Goal: Book appointment/travel/reservation

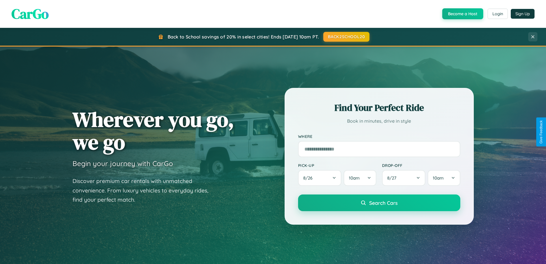
scroll to position [247, 0]
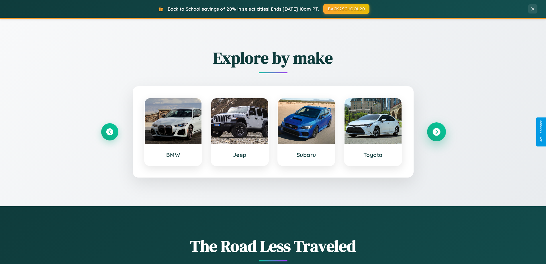
click at [436, 132] on icon at bounding box center [437, 132] width 8 height 8
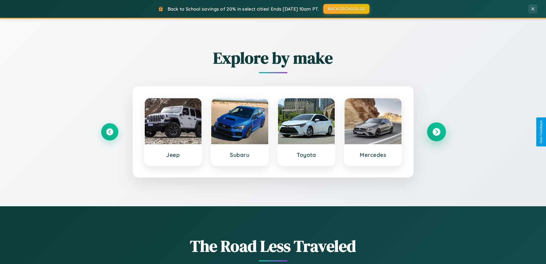
click at [436, 132] on icon at bounding box center [437, 132] width 8 height 8
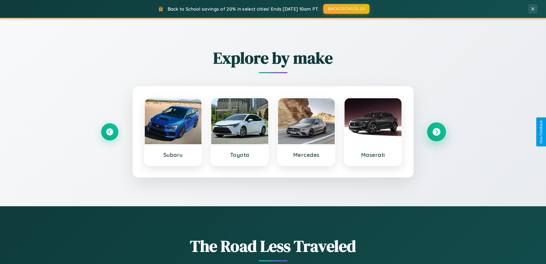
click at [436, 132] on icon at bounding box center [437, 132] width 8 height 8
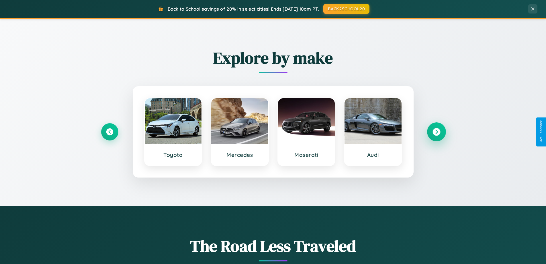
click at [436, 132] on icon at bounding box center [437, 132] width 8 height 8
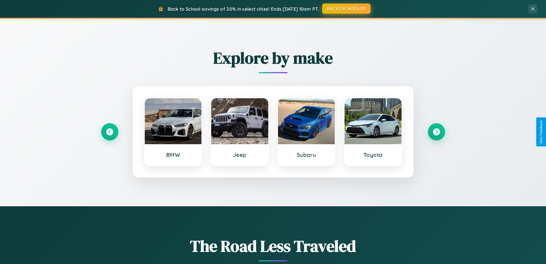
click at [346, 9] on button "BACK2SCHOOL20" at bounding box center [346, 8] width 48 height 10
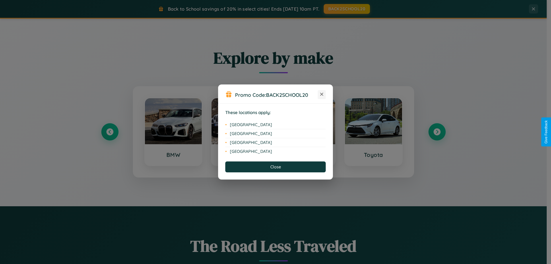
click at [321, 94] on icon at bounding box center [321, 94] width 3 height 3
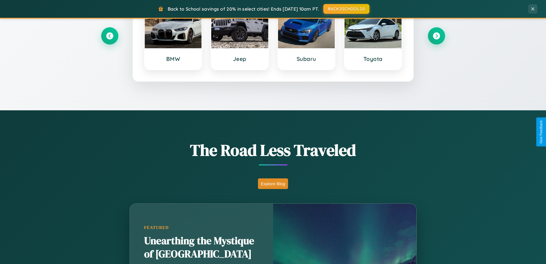
scroll to position [921, 0]
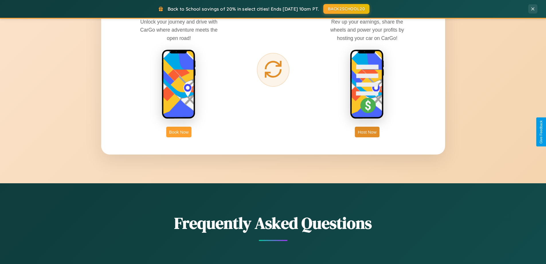
click at [179, 132] on button "Book Now" at bounding box center [178, 131] width 25 height 11
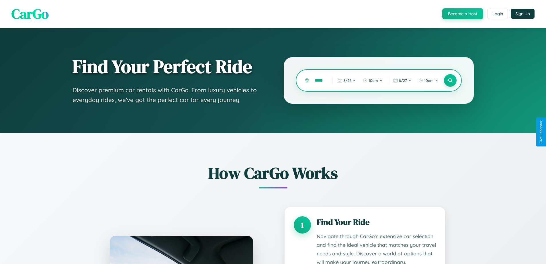
type input "******"
